Goal: Task Accomplishment & Management: Manage account settings

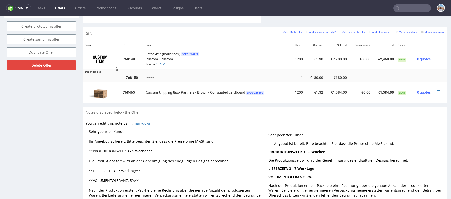
scroll to position [276, 0]
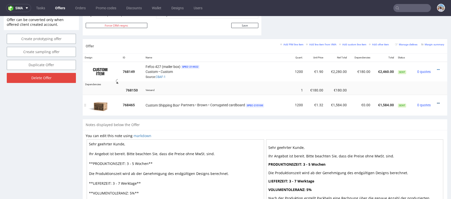
click at [437, 102] on icon at bounding box center [438, 103] width 3 height 4
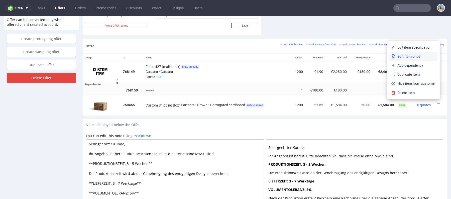
click at [409, 55] on span "Edit item price" at bounding box center [415, 56] width 40 height 5
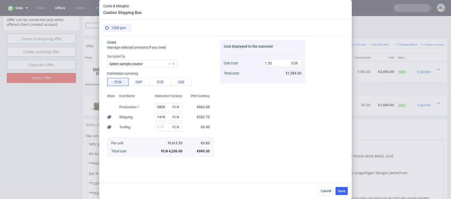
click at [380, 33] on div "Costs & Margins Custom Shipping Box 1200 pcs Costs Manage selected amounts if y…" at bounding box center [225, 99] width 451 height 199
click at [327, 189] on span "Cancel" at bounding box center [326, 191] width 11 height 4
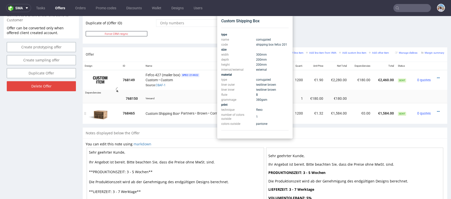
scroll to position [265, 0]
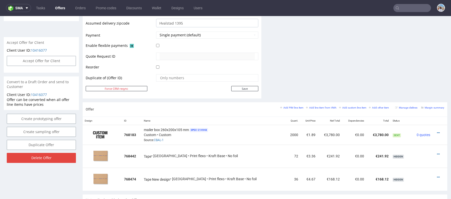
scroll to position [277, 0]
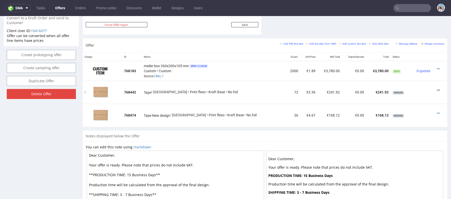
click at [437, 91] on icon at bounding box center [438, 90] width 3 height 4
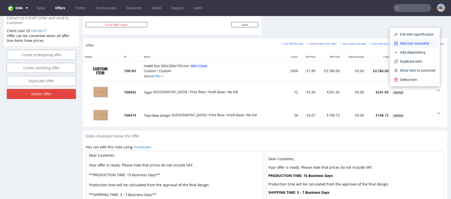
click at [404, 44] on span "Add cost manually" at bounding box center [417, 43] width 38 height 5
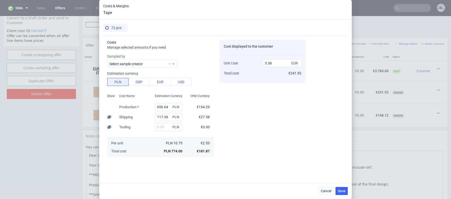
scroll to position [116, 0]
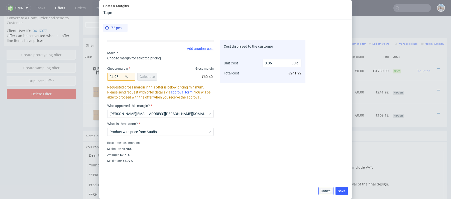
click at [326, 189] on span "Cancel" at bounding box center [326, 191] width 11 height 4
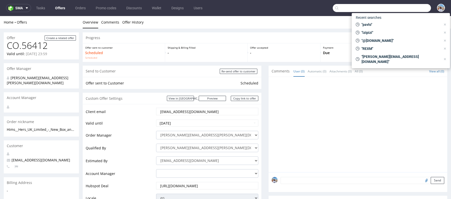
scroll to position [400, 0]
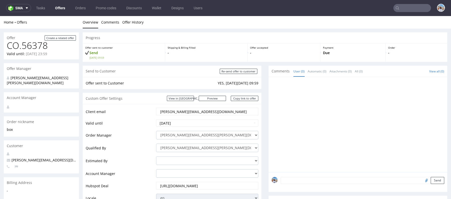
scroll to position [67, 0]
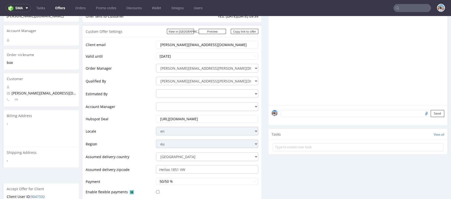
click at [179, 45] on input "mike@cityinabox.nl" at bounding box center [207, 44] width 95 height 7
click at [176, 45] on input "mike@cityinabox.nl" at bounding box center [207, 44] width 95 height 7
